Goal: Task Accomplishment & Management: Manage account settings

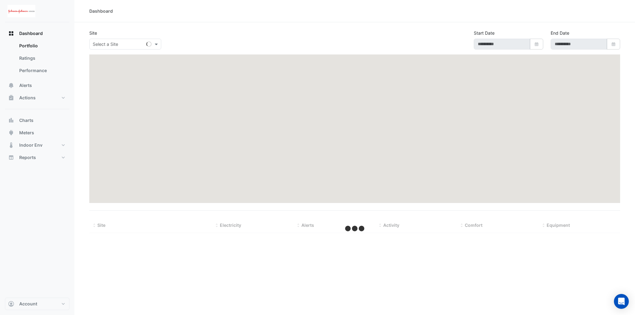
type input "**********"
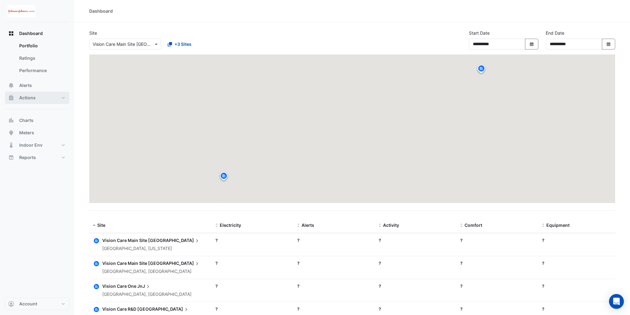
click at [47, 100] on button "Actions" at bounding box center [37, 98] width 64 height 12
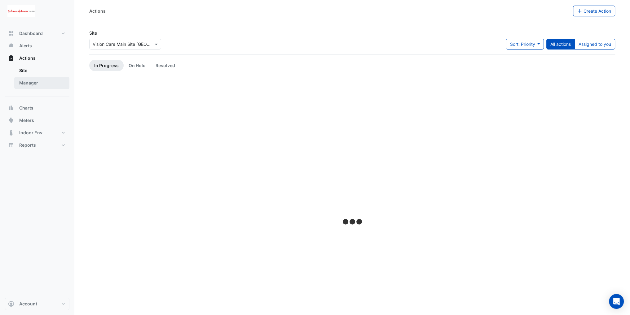
click at [39, 84] on link "Manager" at bounding box center [41, 83] width 55 height 12
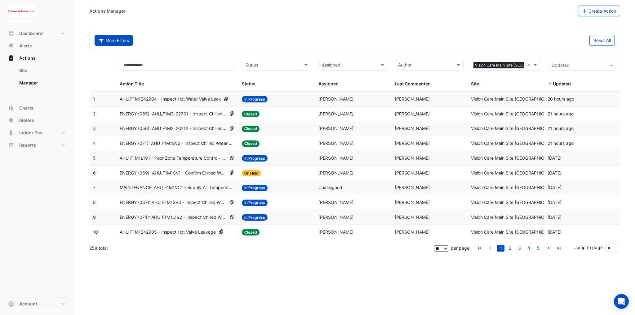
click at [102, 35] on button "More Filters" at bounding box center [114, 40] width 38 height 11
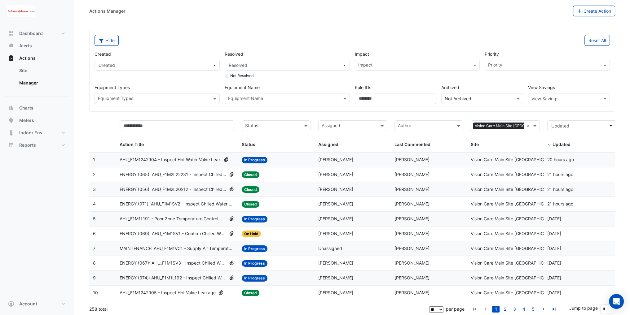
click at [309, 101] on input "text" at bounding box center [283, 99] width 111 height 7
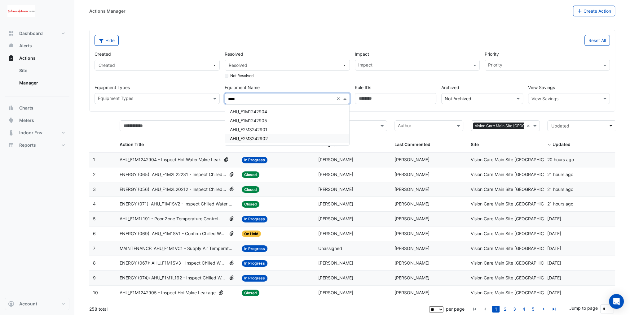
click at [268, 139] on div "AHU_F2M3242902" at bounding box center [287, 138] width 125 height 9
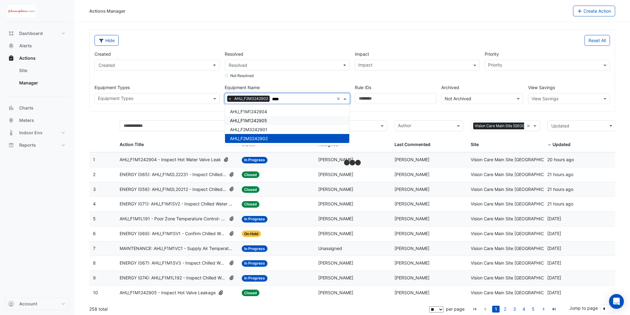
type input "****"
click at [209, 111] on div "Hide Reset All Created Created Resolved Resolved Not Resolved Impact Impact Pri…" at bounding box center [352, 71] width 525 height 82
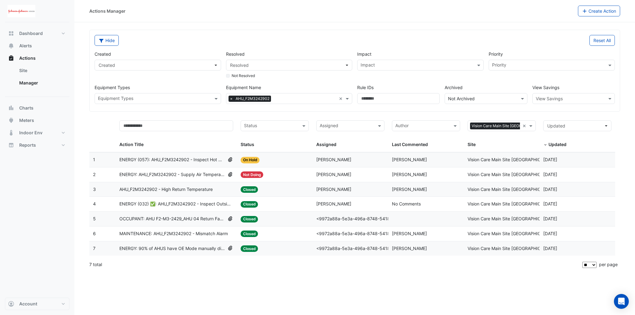
click at [189, 161] on span "ENERGY (057): AHU_F2M3242902 - Inspect Hot Water Valve Leak [BEEP]" at bounding box center [172, 159] width 106 height 7
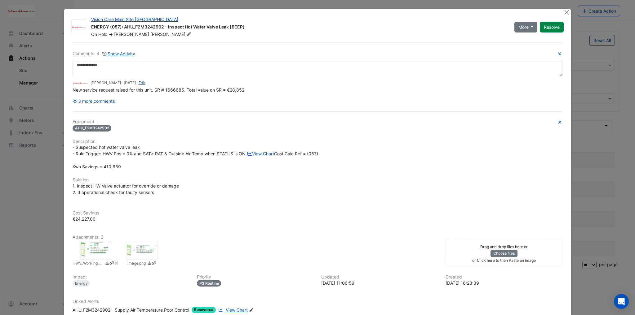
click at [166, 104] on div "Comments: 4 Show Activity Frank McGuire - 6 months and 5 days ago - Edit New se…" at bounding box center [318, 78] width 490 height 56
click at [97, 104] on button "3 more comments" at bounding box center [94, 101] width 43 height 11
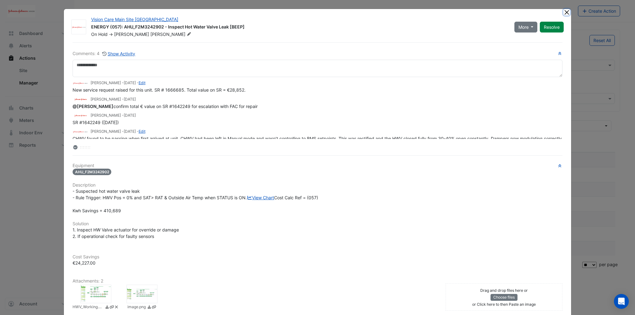
click at [564, 11] on button "Close" at bounding box center [566, 12] width 7 height 7
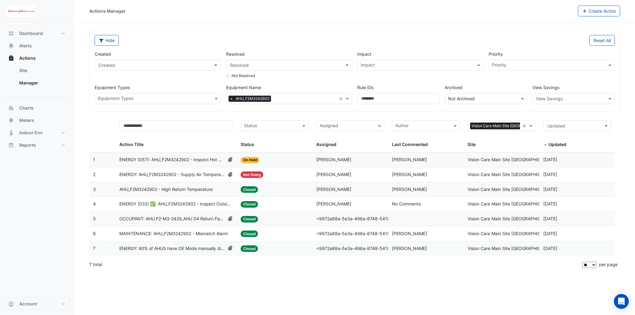
click at [337, 99] on div "× AHU_F2M3242902 ×" at bounding box center [289, 98] width 126 height 11
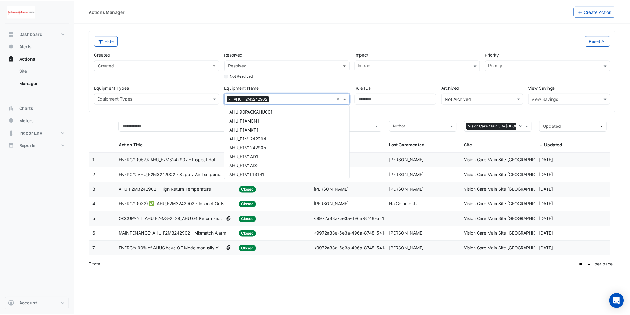
scroll to position [497, 0]
click at [271, 82] on div "Created Created Resolved Resolved Not Resolved Impact Impact Priority Priority …" at bounding box center [354, 75] width 525 height 58
